Goal: Transaction & Acquisition: Book appointment/travel/reservation

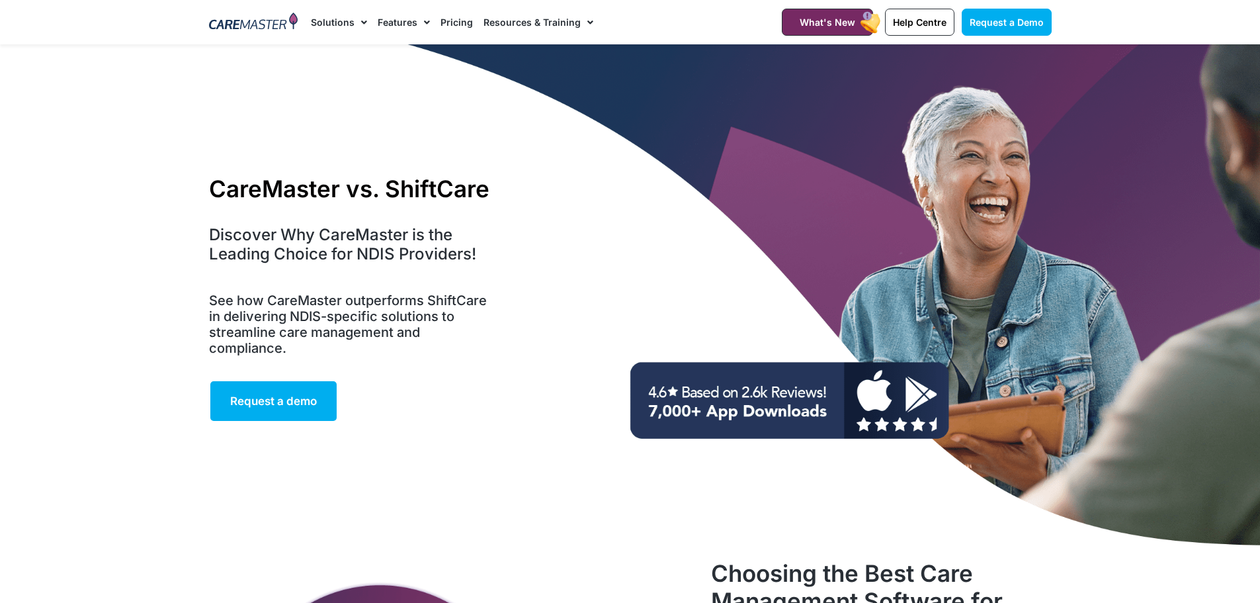
click at [419, 20] on span "Menu" at bounding box center [423, 22] width 13 height 22
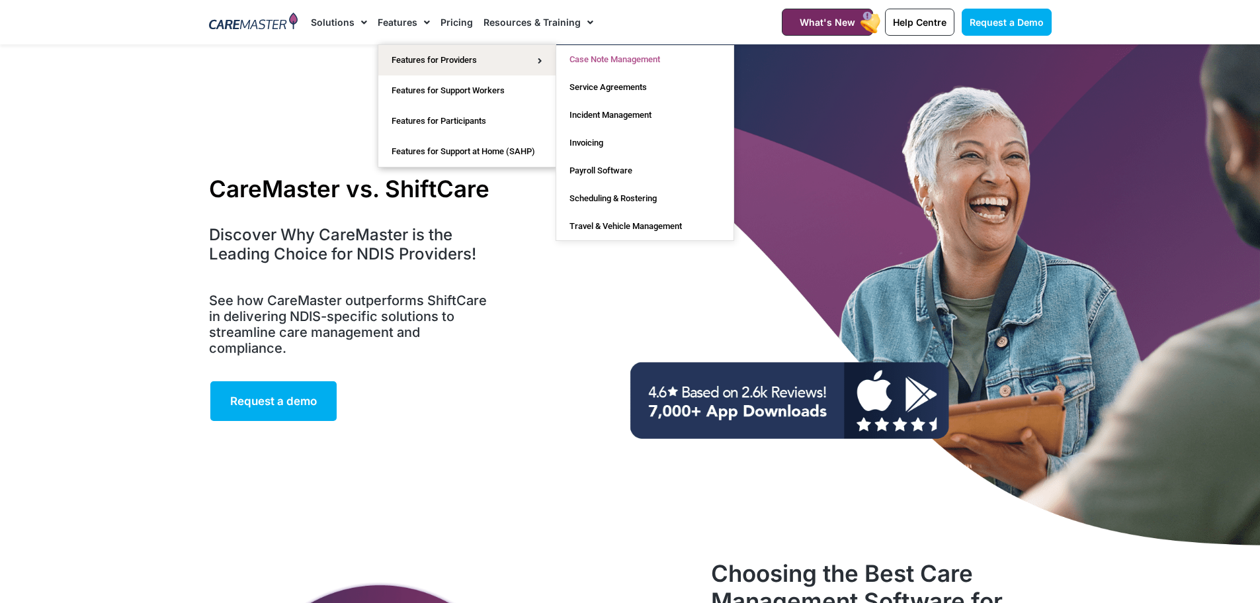
click at [621, 56] on link "Case Note Management" at bounding box center [644, 60] width 177 height 28
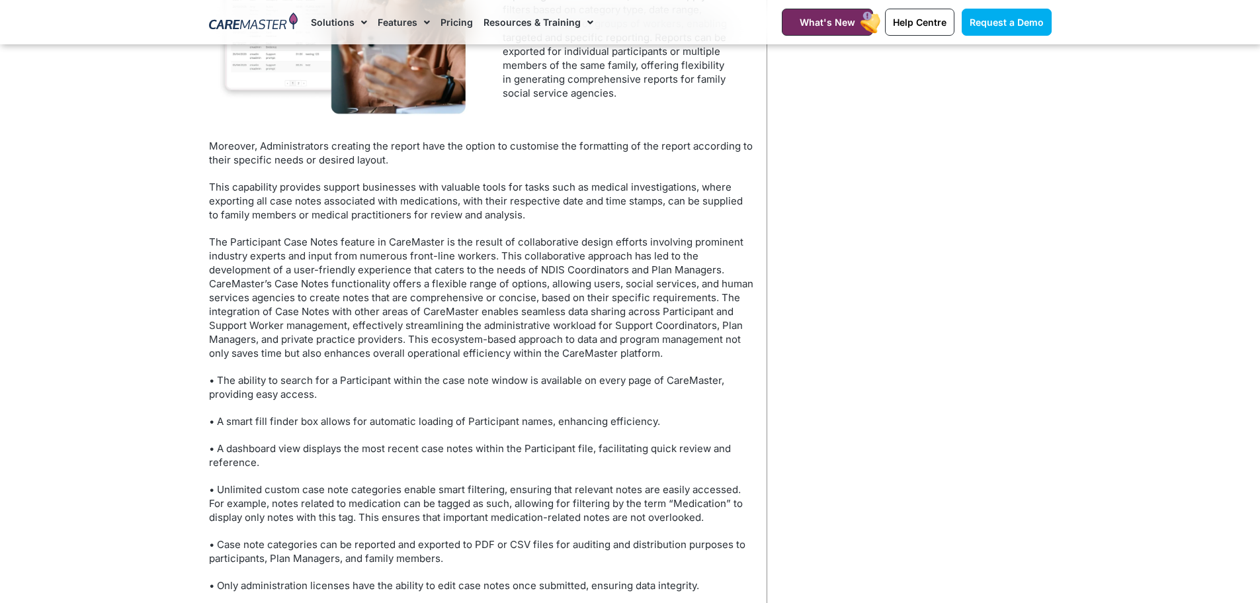
scroll to position [3705, 0]
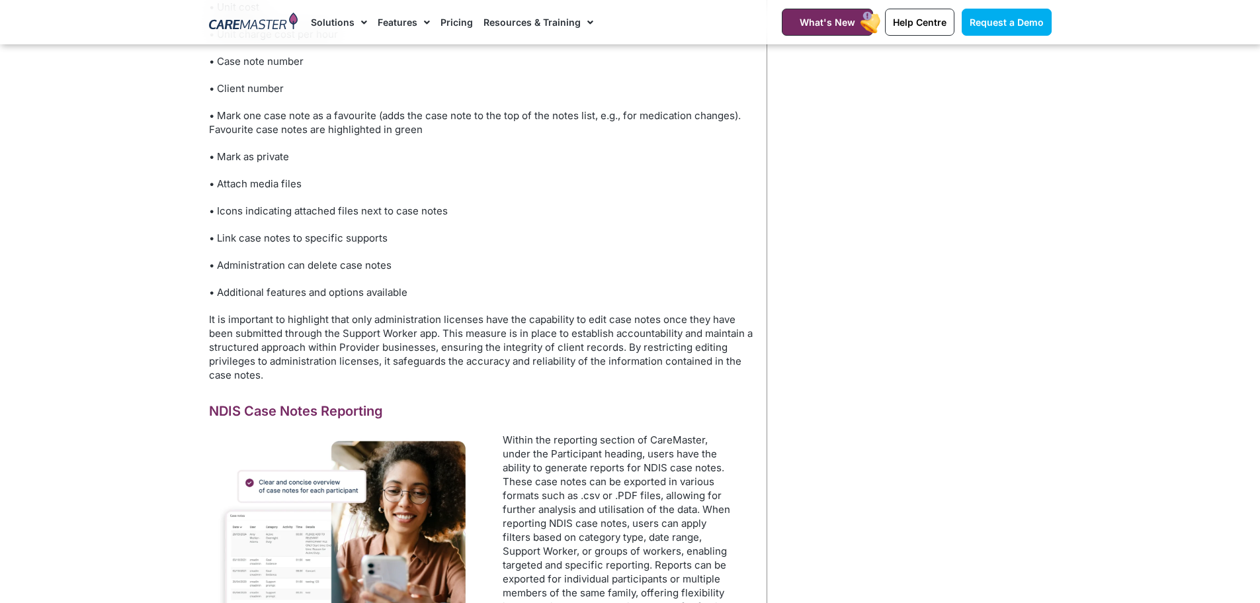
click at [453, 25] on link "Pricing" at bounding box center [457, 22] width 32 height 44
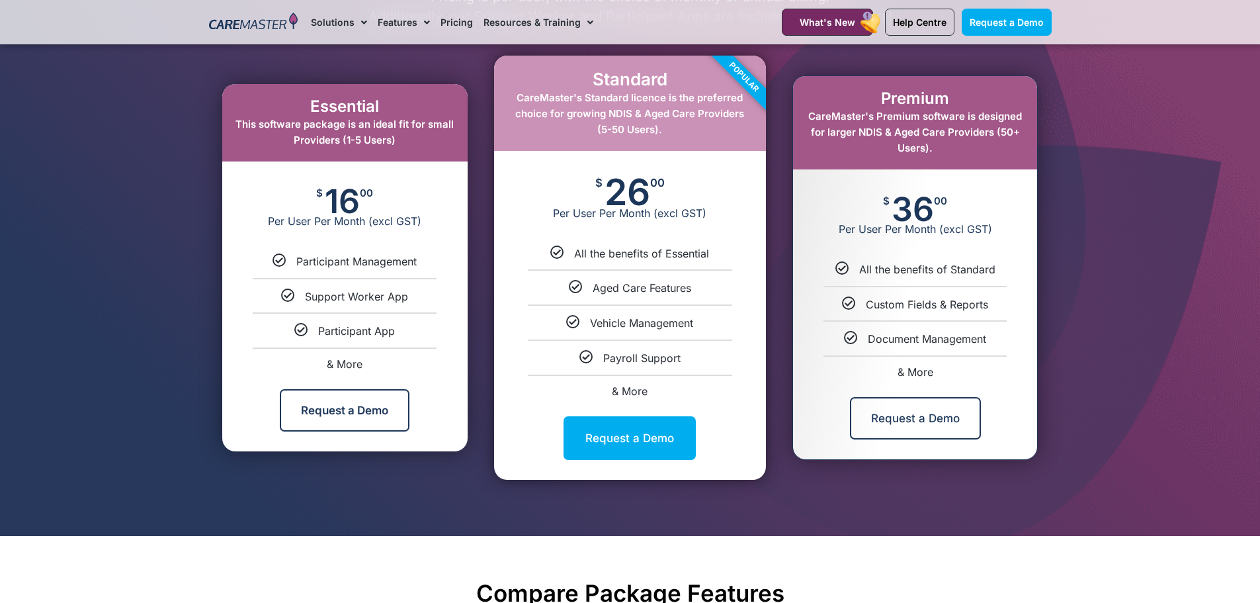
scroll to position [1059, 0]
